Goal: Information Seeking & Learning: Learn about a topic

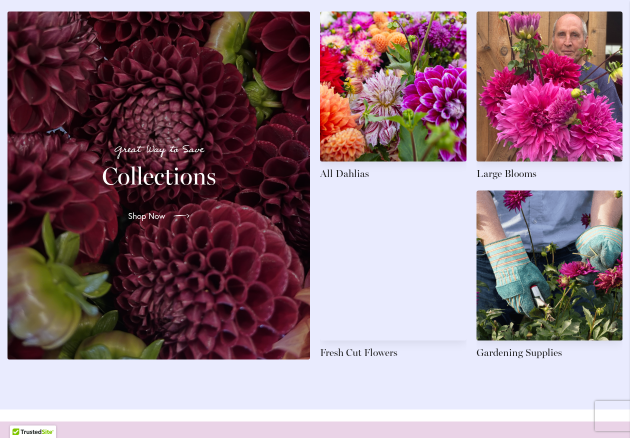
scroll to position [1473, 0]
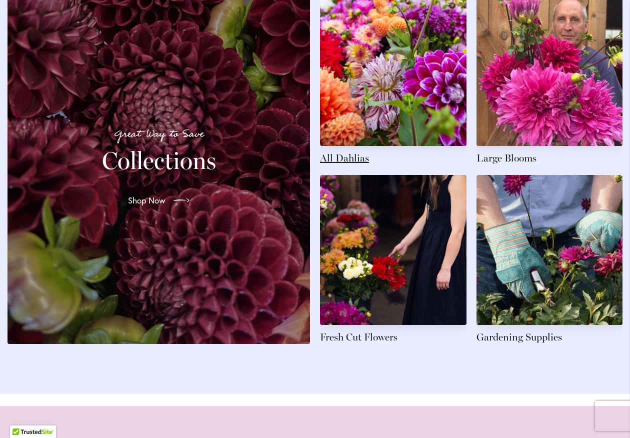
click at [391, 118] on link at bounding box center [393, 80] width 147 height 169
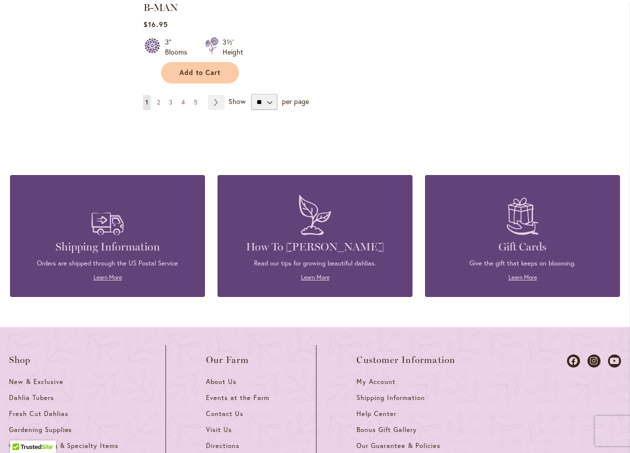
scroll to position [1474, 0]
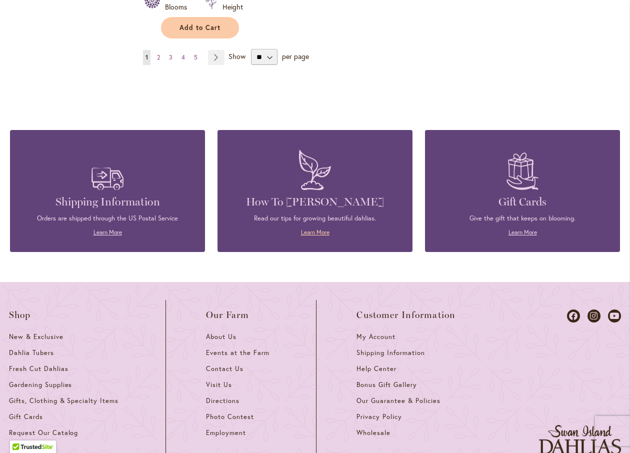
click at [322, 229] on link "Learn More" at bounding box center [315, 233] width 29 height 8
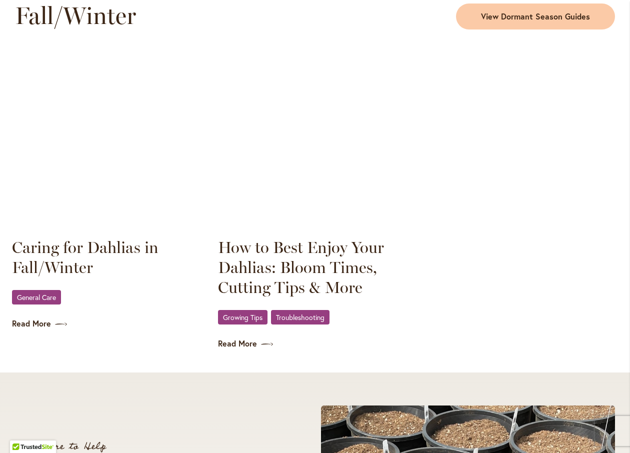
scroll to position [1319, 0]
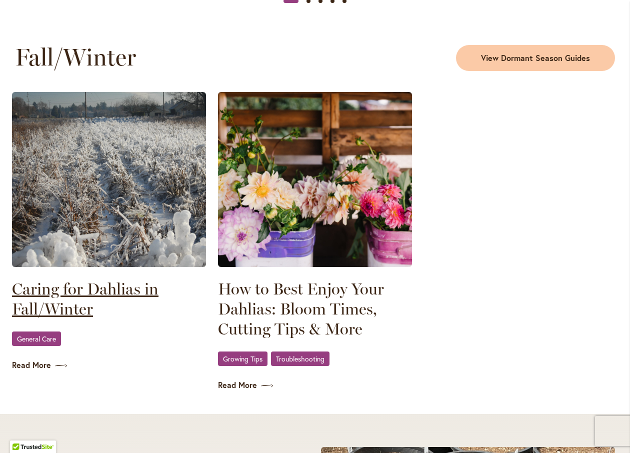
click at [122, 280] on link "Caring for Dahlias in Fall/Winter" at bounding box center [109, 299] width 194 height 40
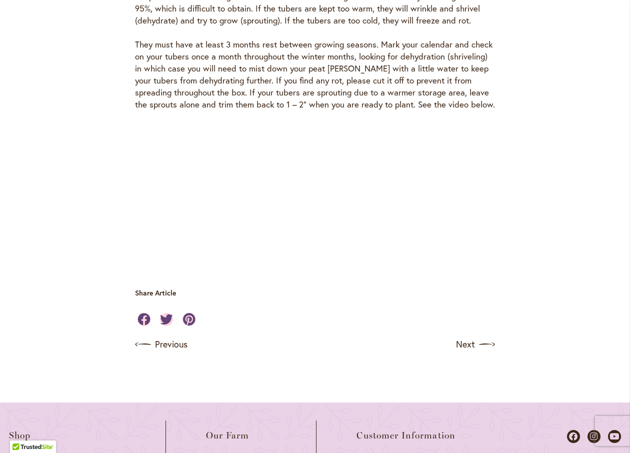
scroll to position [3049, 0]
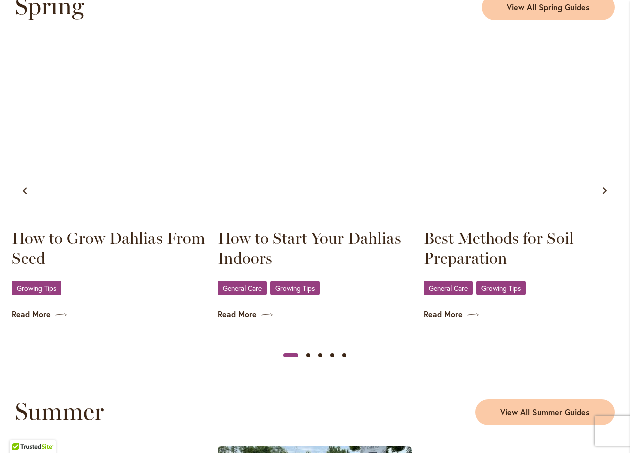
scroll to position [537, 0]
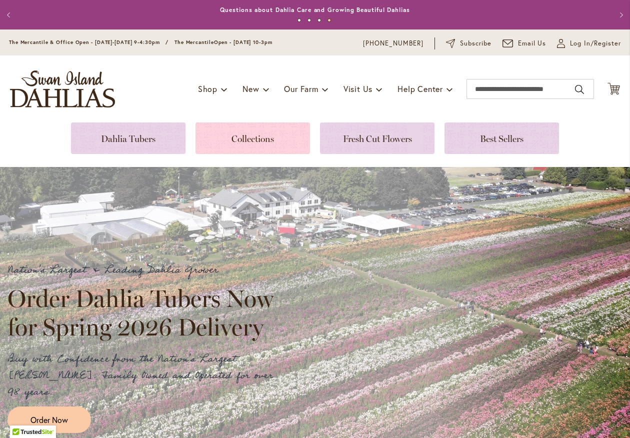
click at [252, 139] on link at bounding box center [253, 139] width 115 height 32
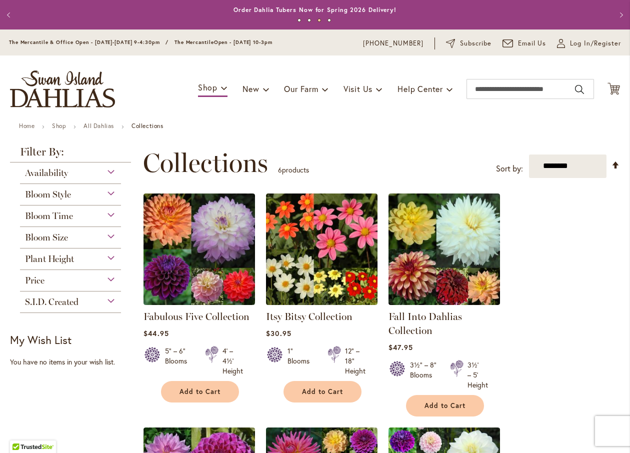
click at [74, 280] on div "Price" at bounding box center [70, 278] width 101 height 16
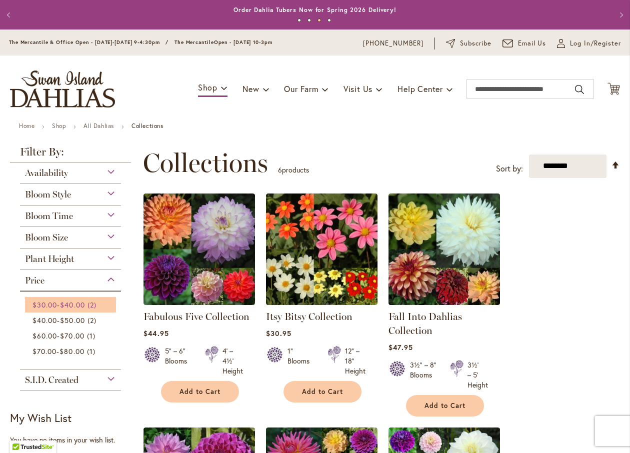
click at [71, 302] on span "$40.00" at bounding box center [72, 305] width 25 height 10
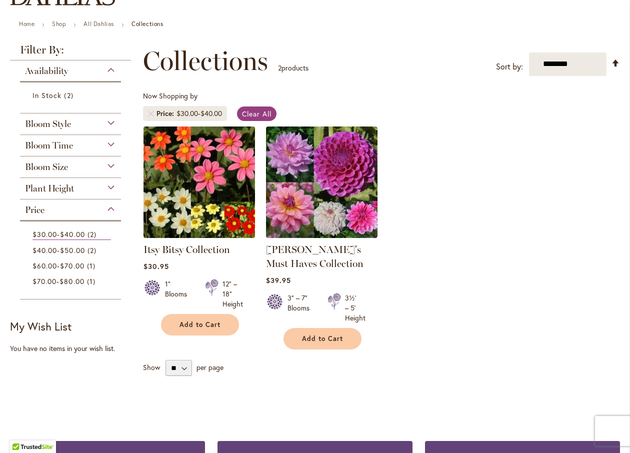
scroll to position [120, 0]
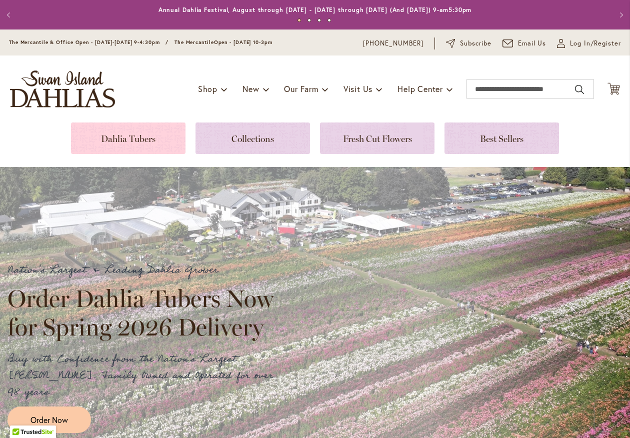
click at [151, 129] on link at bounding box center [128, 139] width 115 height 32
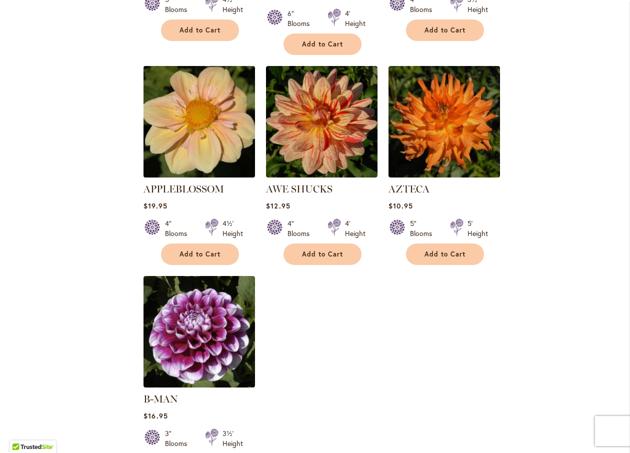
scroll to position [1162, 0]
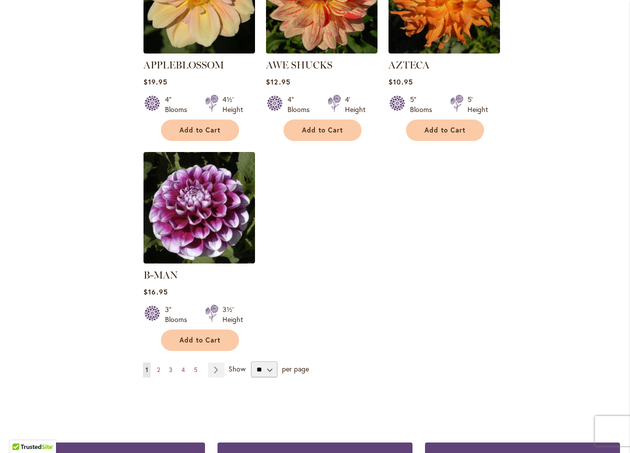
click at [172, 366] on span "3" at bounding box center [171, 370] width 4 height 8
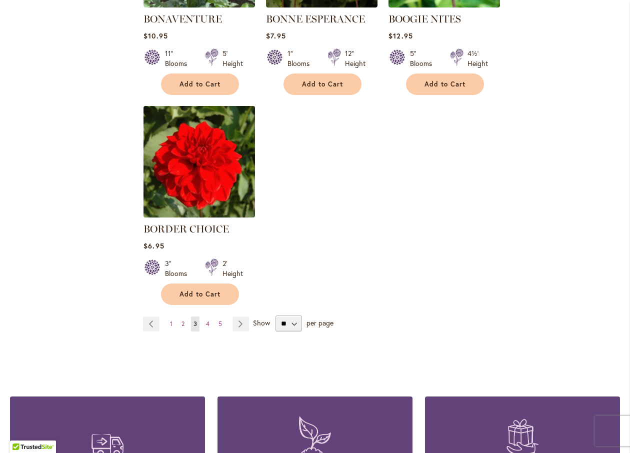
scroll to position [1198, 0]
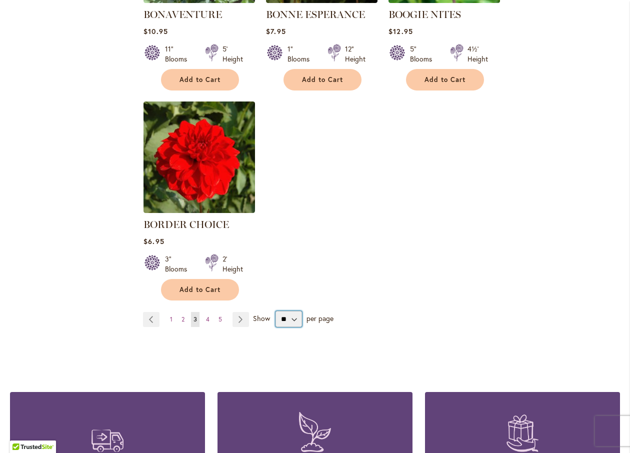
select select "**"
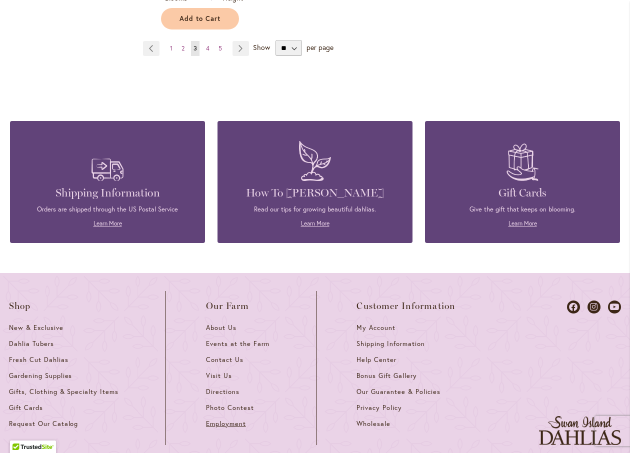
scroll to position [4994, 0]
